Goal: Task Accomplishment & Management: Use online tool/utility

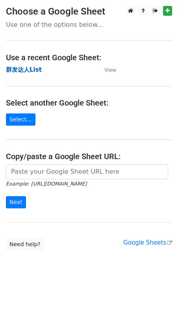
click at [37, 70] on strong "群发达人List" at bounding box center [24, 69] width 36 height 7
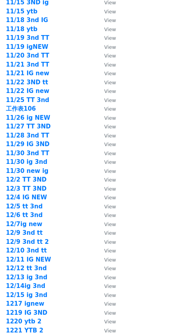
scroll to position [1082, 0]
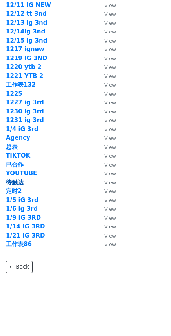
click at [20, 183] on strong "待触达" at bounding box center [15, 182] width 18 height 7
